Goal: Information Seeking & Learning: Check status

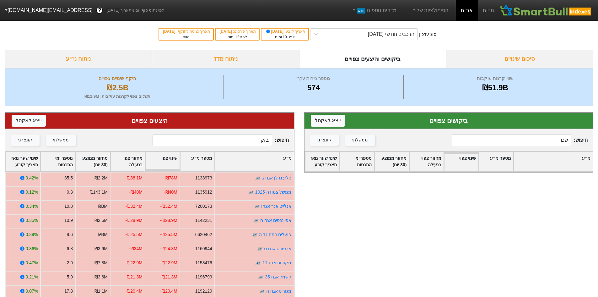
click at [530, 139] on input "שכו" at bounding box center [512, 140] width 120 height 12
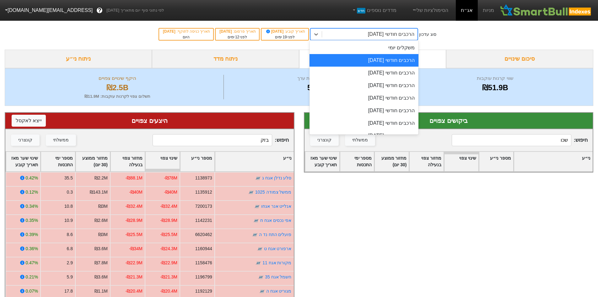
click at [414, 32] on div "הרכבים חודשי [DATE]" at bounding box center [391, 34] width 46 height 8
click at [403, 70] on div "הרכבים חודשי [DATE]" at bounding box center [363, 73] width 109 height 13
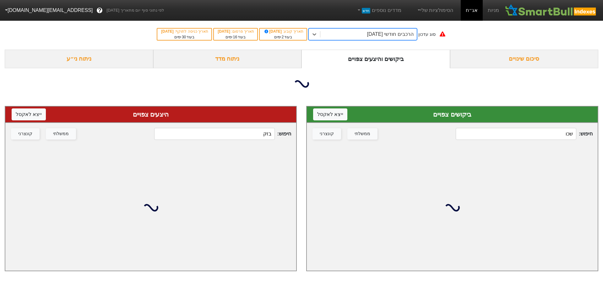
click at [533, 131] on input "שכו" at bounding box center [515, 134] width 121 height 12
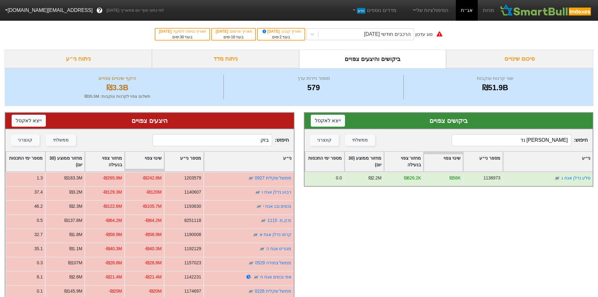
type input "[PERSON_NAME] נד"
click at [242, 141] on input "בזק" at bounding box center [213, 140] width 120 height 12
click at [243, 141] on input "בזק" at bounding box center [213, 140] width 120 height 12
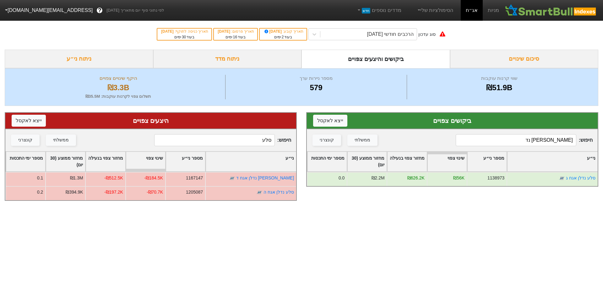
type input "סלע"
